Goal: Navigation & Orientation: Go to known website

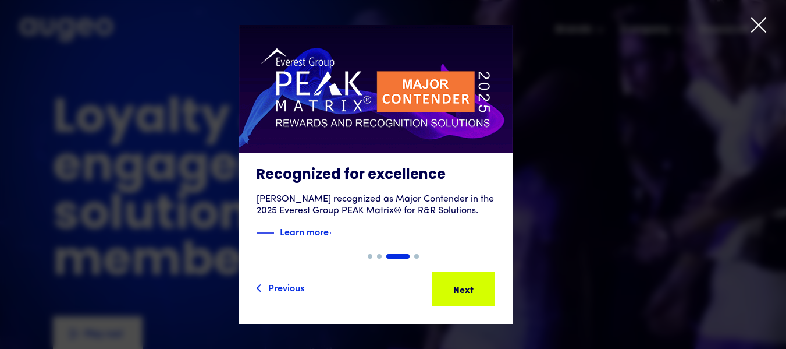
click at [757, 24] on icon at bounding box center [759, 25] width 14 height 14
